Goal: Navigation & Orientation: Find specific page/section

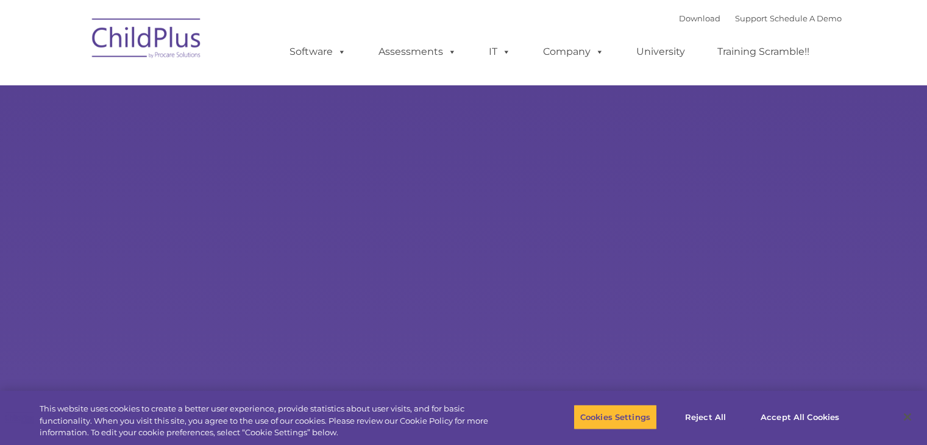
type input ""
select select "MEDIUM"
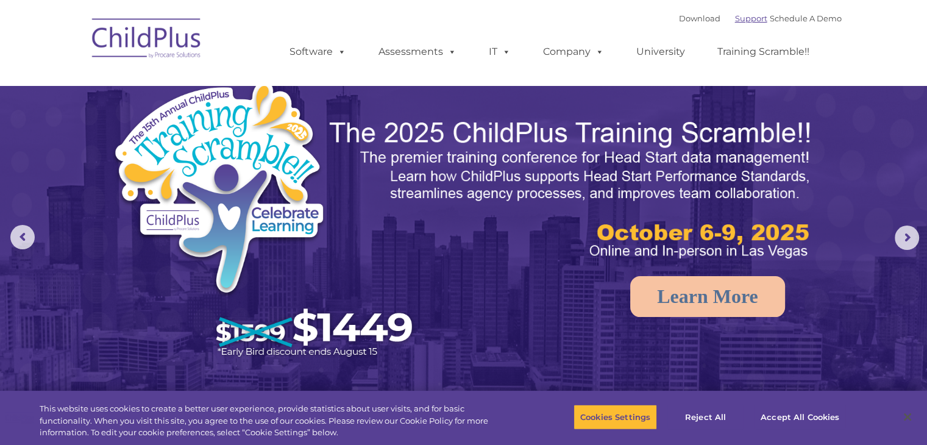
click at [735, 15] on link "Support" at bounding box center [751, 18] width 32 height 10
click at [741, 20] on link "Support" at bounding box center [751, 18] width 32 height 10
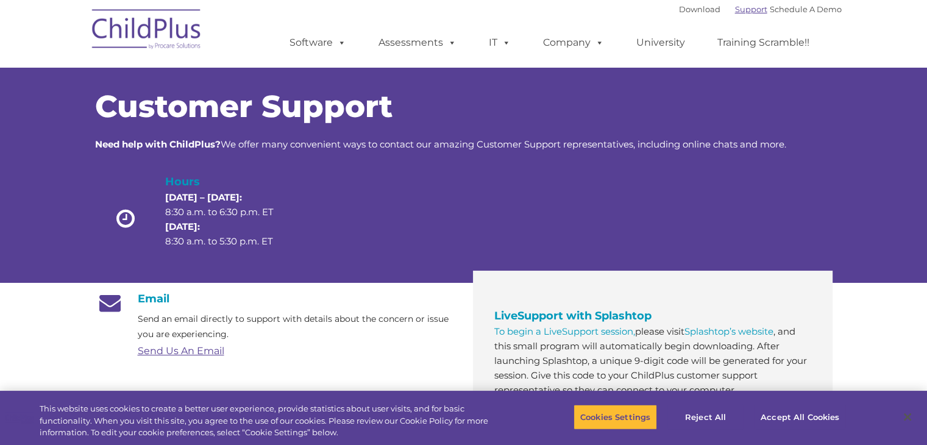
click at [739, 10] on link "Support" at bounding box center [751, 9] width 32 height 10
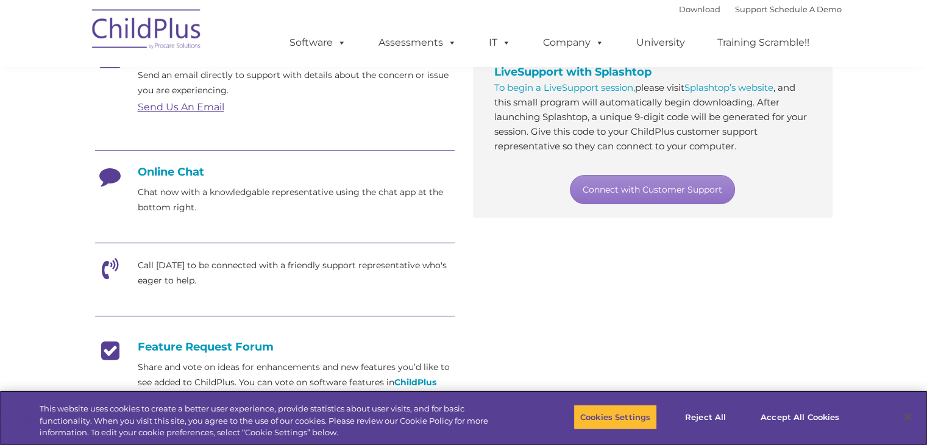
scroll to position [254, 0]
